Goal: Task Accomplishment & Management: Complete application form

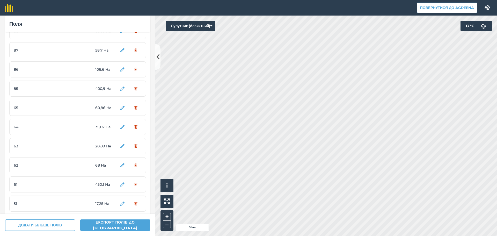
scroll to position [26, 0]
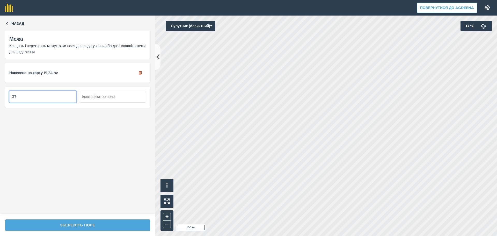
click at [20, 95] on input "37" at bounding box center [42, 96] width 67 height 11
type input "38"
click at [38, 97] on input "36" at bounding box center [42, 96] width 67 height 11
type input "39"
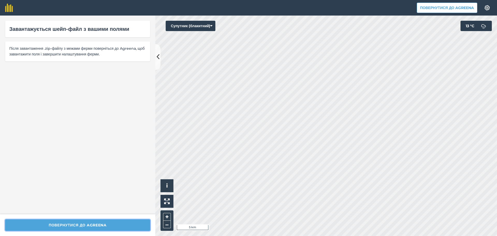
click at [104, 227] on button "Повернутися до Agreena" at bounding box center [77, 224] width 145 height 11
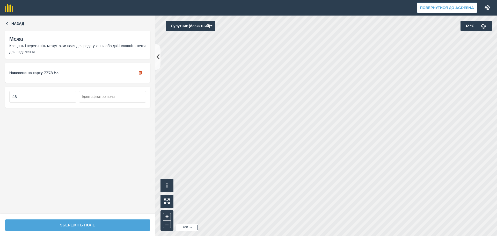
click at [2, 20] on div "Назад Межа Клацніть і перетягніть межу/точки поля для редагування або двічі кла…" at bounding box center [77, 115] width 155 height 198
click at [12, 25] on span "Назад" at bounding box center [17, 24] width 13 height 6
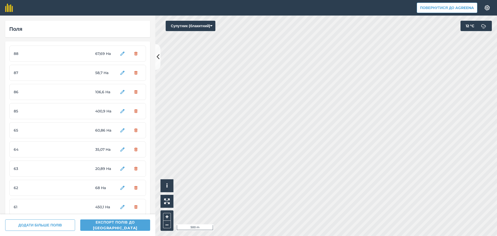
click at [43, 110] on span "85" at bounding box center [33, 111] width 39 height 6
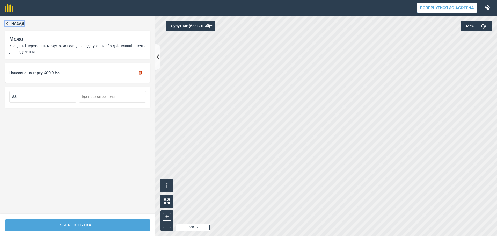
click at [8, 22] on icon "button" at bounding box center [7, 23] width 2 height 3
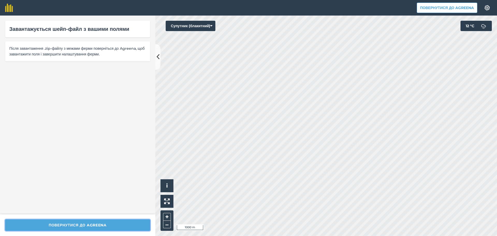
click at [103, 227] on button "Повернутися до Agreena" at bounding box center [77, 224] width 145 height 11
click at [91, 224] on button "Повернутися до Agreena" at bounding box center [77, 224] width 145 height 11
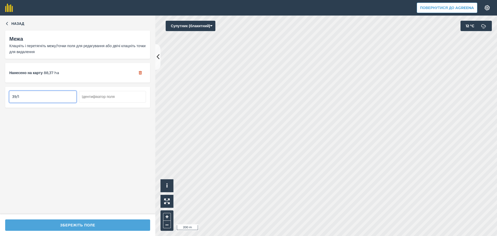
type input "39/1"
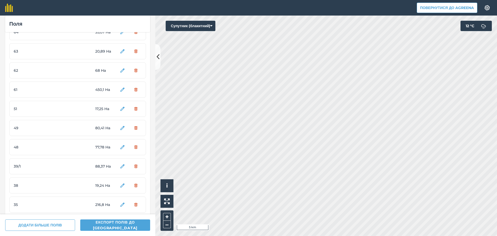
scroll to position [99, 0]
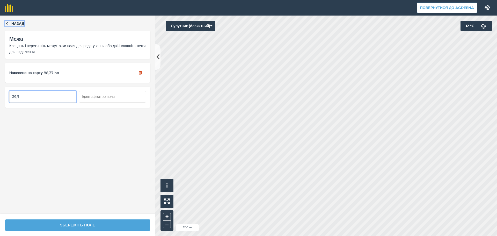
click at [6, 22] on icon "button" at bounding box center [7, 23] width 4 height 4
type input "48/1"
type input "51/1"
type input "38/1"
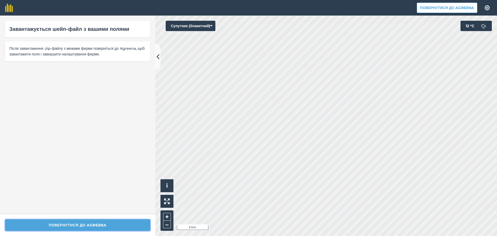
click at [100, 224] on button "Повернутися до Agreena" at bounding box center [77, 224] width 145 height 11
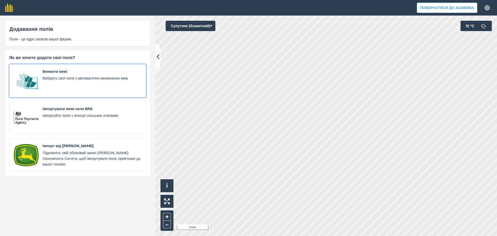
click at [61, 87] on div "Виявити межі Виберіть свої поля з автоматично визначених меж." at bounding box center [92, 81] width 99 height 24
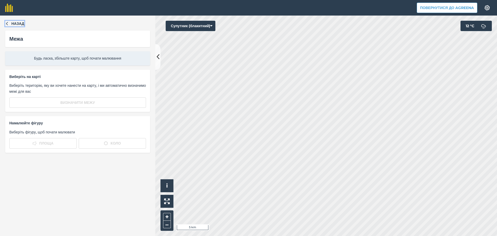
click at [5, 24] on icon "button" at bounding box center [7, 23] width 4 height 4
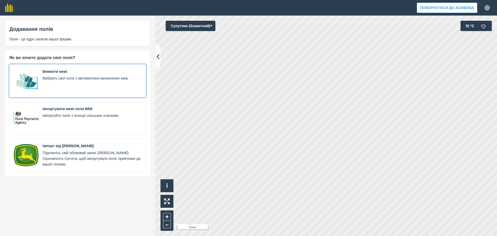
click at [54, 84] on div "Виявити межі Виберіть свої поля з автоматично визначених меж." at bounding box center [92, 81] width 99 height 24
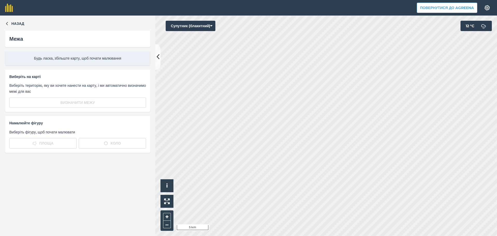
click at [113, 59] on span "Будь ласка, збільште карту, щоб почати малювання" at bounding box center [77, 58] width 137 height 6
click at [10, 25] on button "Назад" at bounding box center [14, 24] width 19 height 6
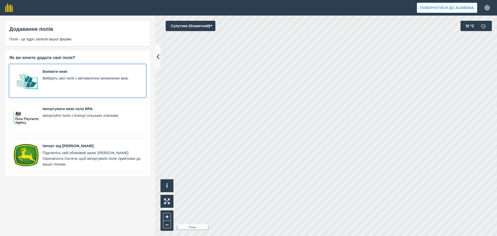
click at [69, 85] on div "Виявити межі Виберіть свої поля з автоматично визначених меж." at bounding box center [92, 81] width 99 height 24
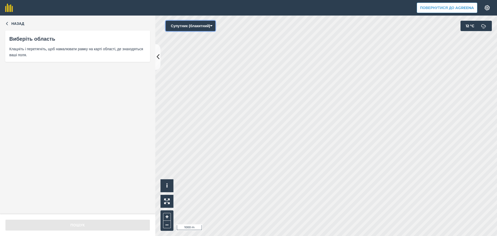
click at [211, 27] on button "Супутник (блакитний)" at bounding box center [191, 26] width 50 height 10
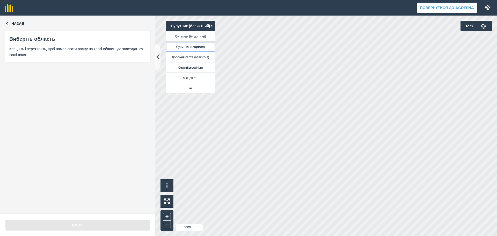
click at [199, 45] on button "Супутник (Mapbox)" at bounding box center [191, 46] width 50 height 10
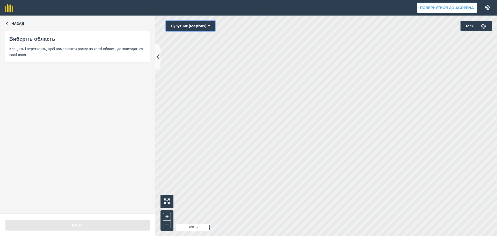
click at [196, 27] on button "Супутник (Mapbox)" at bounding box center [191, 26] width 50 height 10
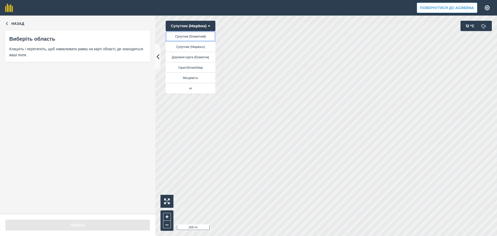
click at [195, 39] on button "Супутник (блакитний)" at bounding box center [191, 36] width 50 height 10
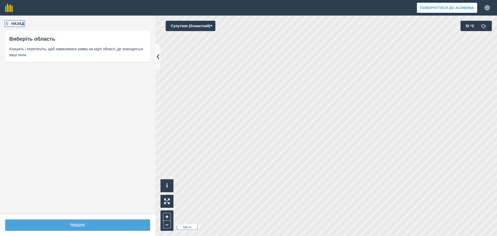
click at [10, 24] on button "Назад" at bounding box center [14, 24] width 19 height 6
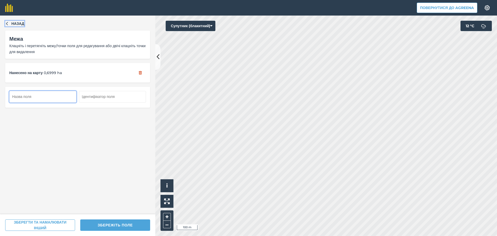
click at [11, 23] on button "Назад" at bounding box center [14, 24] width 19 height 6
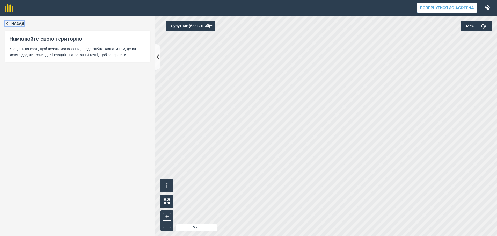
click at [18, 22] on span "Назад" at bounding box center [17, 24] width 13 height 6
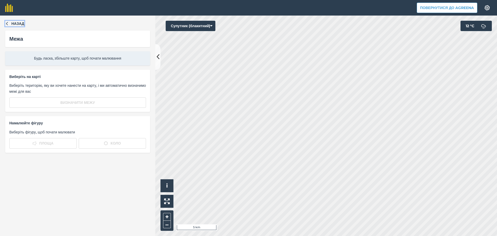
click at [10, 25] on button "Назад" at bounding box center [14, 24] width 19 height 6
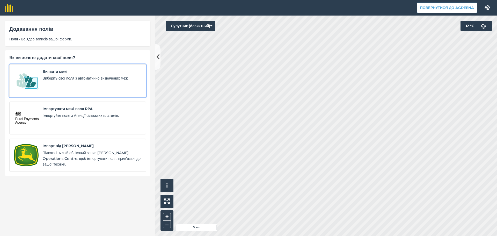
click at [55, 81] on div "Виявити межі Виберіть свої поля з автоматично визначених меж." at bounding box center [92, 81] width 99 height 24
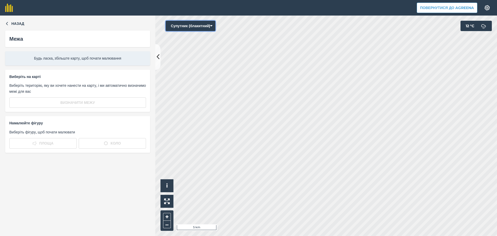
click at [210, 26] on button "Супутник (блакитний)" at bounding box center [191, 26] width 50 height 10
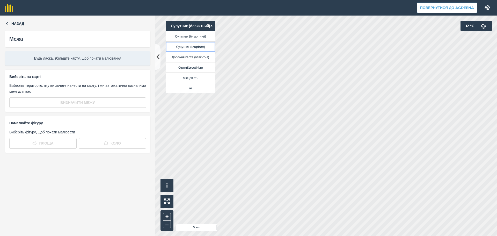
click at [197, 48] on button "Супутник (Mapbox)" at bounding box center [191, 46] width 50 height 10
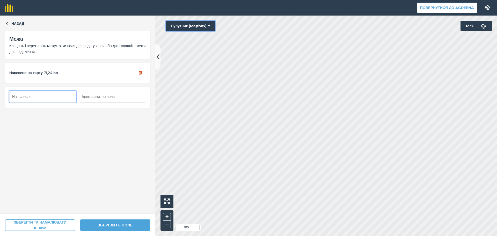
click at [197, 26] on button "Супутник (Mapbox)" at bounding box center [191, 26] width 50 height 10
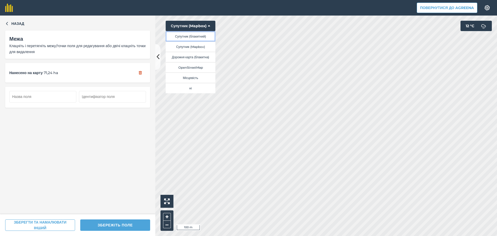
click at [192, 36] on button "Супутник (блакитний)" at bounding box center [191, 36] width 50 height 10
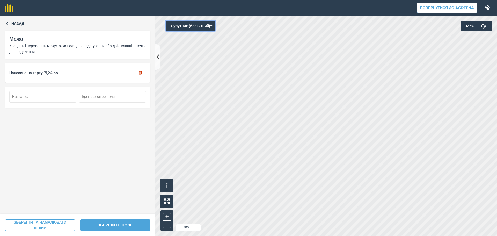
click at [187, 25] on button "Супутник (блакитний)" at bounding box center [191, 26] width 50 height 10
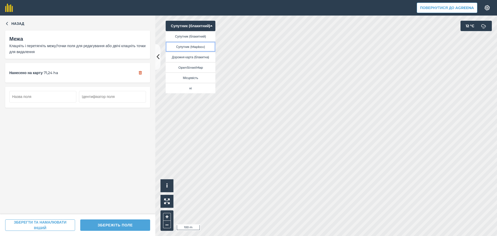
click at [191, 46] on button "Супутник (Mapbox)" at bounding box center [191, 46] width 50 height 10
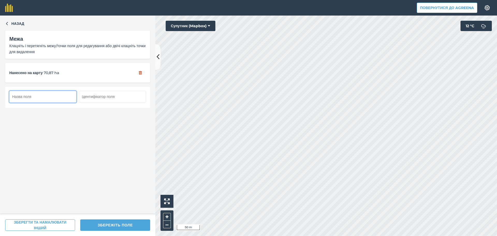
click at [43, 96] on input "text" at bounding box center [42, 96] width 67 height 11
type input "50/1"
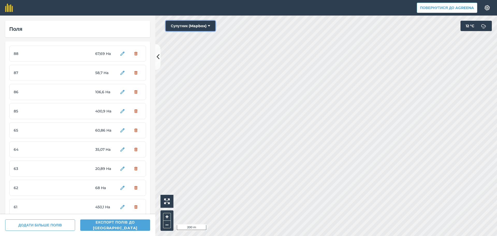
click at [198, 26] on button "Супутник (Mapbox)" at bounding box center [191, 26] width 50 height 10
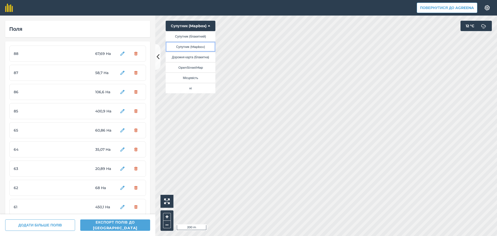
click at [190, 47] on button "Супутник (Mapbox)" at bounding box center [191, 46] width 50 height 10
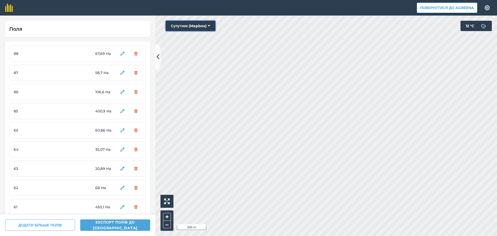
click at [203, 26] on button "Супутник (Mapbox)" at bounding box center [191, 26] width 50 height 10
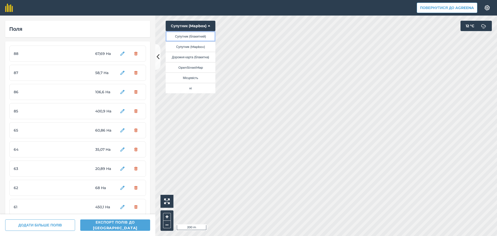
click at [197, 36] on button "Супутник (блакитний)" at bounding box center [191, 36] width 50 height 10
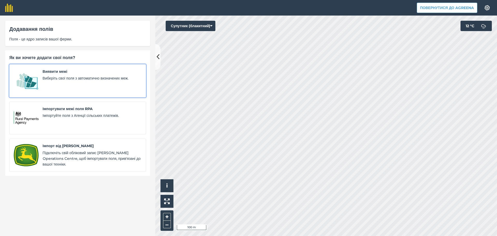
click at [68, 88] on div "Виявити межі Виберіть свої поля з автоматично визначених меж." at bounding box center [92, 81] width 99 height 24
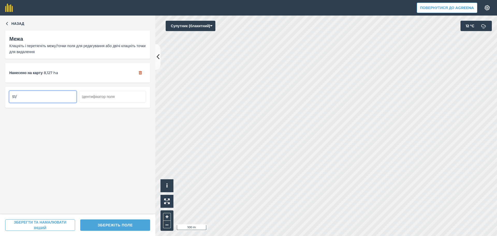
click at [48, 99] on input "51/" at bounding box center [42, 96] width 67 height 11
click at [39, 95] on input "51/" at bounding box center [42, 96] width 67 height 11
type input "51/2"
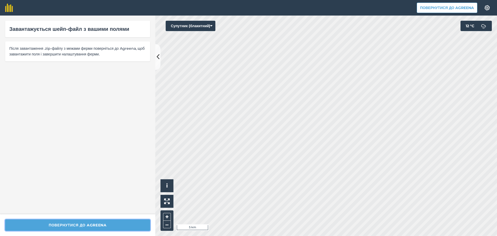
click at [91, 226] on button "Повернутися до Agreena" at bounding box center [77, 224] width 145 height 11
